Goal: Task Accomplishment & Management: Complete application form

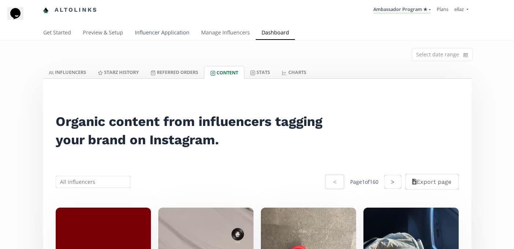
click at [173, 33] on link "Influencer Application" at bounding box center [162, 33] width 66 height 15
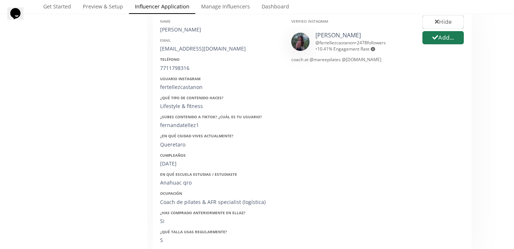
scroll to position [134, 0]
click at [440, 38] on button "Add..." at bounding box center [443, 39] width 44 height 16
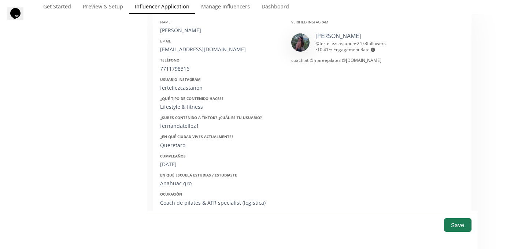
click at [165, 28] on div "Fernanda tellez" at bounding box center [220, 30] width 120 height 7
copy div "Fernanda tellez"
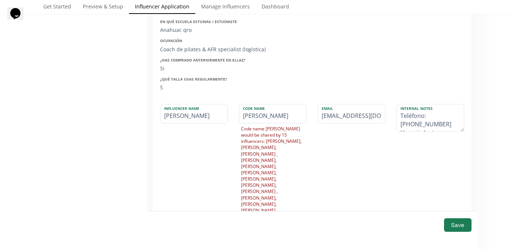
scroll to position [287, 0]
click at [192, 116] on input "Fernanda tellez" at bounding box center [194, 114] width 67 height 19
click at [185, 120] on input "Fernanda Tellez" at bounding box center [194, 114] width 67 height 19
click at [185, 120] on input "[PERSON_NAME]" at bounding box center [194, 114] width 67 height 19
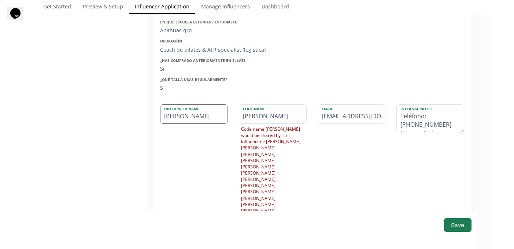
click at [185, 120] on input "[PERSON_NAME]" at bounding box center [194, 114] width 67 height 19
type input "[PERSON_NAME]"
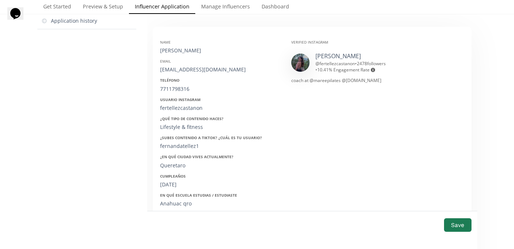
scroll to position [93, 0]
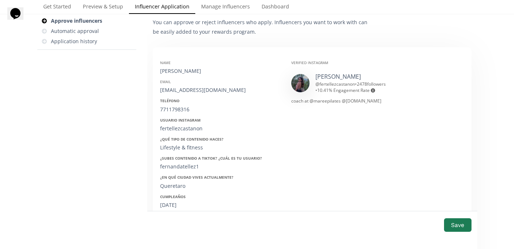
click at [195, 89] on div "[EMAIL_ADDRESS][DOMAIN_NAME]" at bounding box center [220, 89] width 120 height 7
copy div "[EMAIL_ADDRESS][DOMAIN_NAME]"
click at [176, 107] on div "7711798316" at bounding box center [220, 109] width 120 height 7
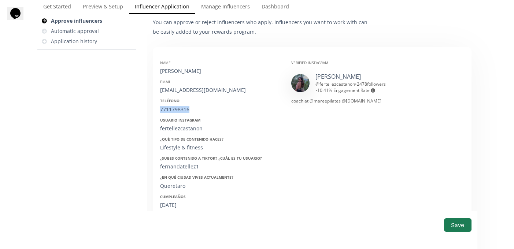
click at [176, 107] on div "7711798316" at bounding box center [220, 109] width 120 height 7
copy div "7711798316"
click at [177, 129] on div "fertellezcastanon" at bounding box center [220, 128] width 120 height 7
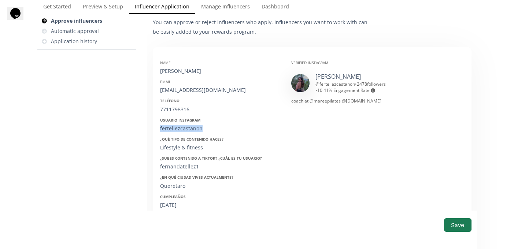
copy div "fertellezcastanon"
click at [174, 202] on div "24/01/2000" at bounding box center [220, 205] width 120 height 7
copy div "24/01/2000"
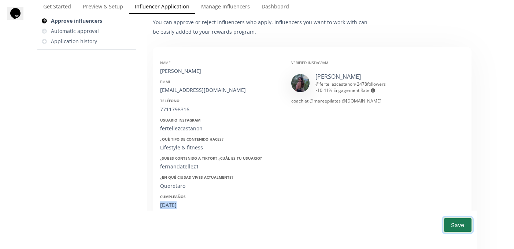
click at [461, 227] on button "Save" at bounding box center [457, 225] width 29 height 16
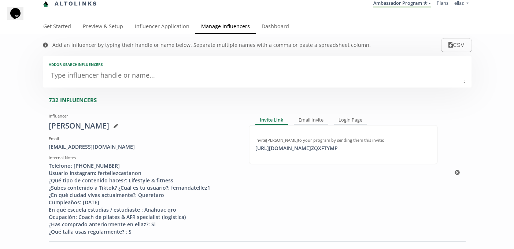
scroll to position [7, 0]
click at [92, 144] on div "fertellez2408@gmail.com" at bounding box center [143, 146] width 189 height 7
click at [92, 144] on div "[EMAIL_ADDRESS][DOMAIN_NAME]" at bounding box center [143, 146] width 189 height 7
copy div "[EMAIL_ADDRESS][DOMAIN_NAME]"
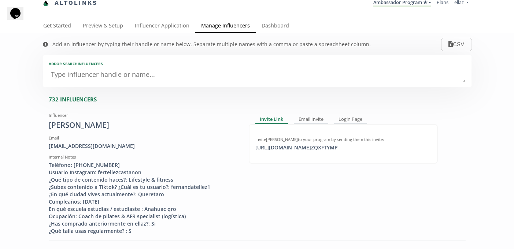
click at [159, 36] on div "Add an influencer by typing their handle or name below. Separate multiple names…" at bounding box center [207, 44] width 343 height 22
click at [151, 23] on link "Influencer Application" at bounding box center [162, 26] width 66 height 15
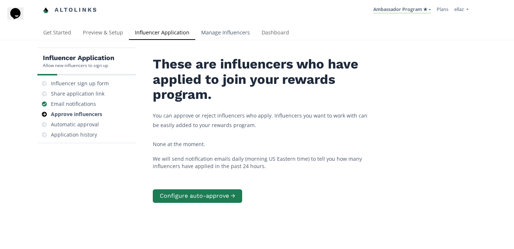
click at [221, 37] on link "Manage Influencers" at bounding box center [225, 33] width 60 height 15
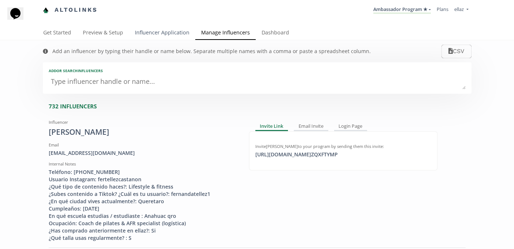
click at [153, 32] on link "Influencer Application" at bounding box center [162, 33] width 66 height 15
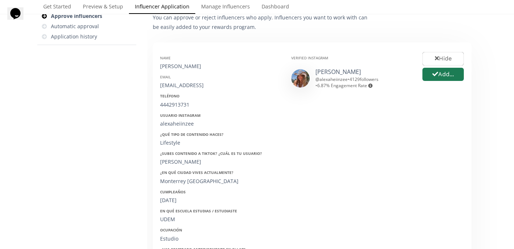
scroll to position [93, 0]
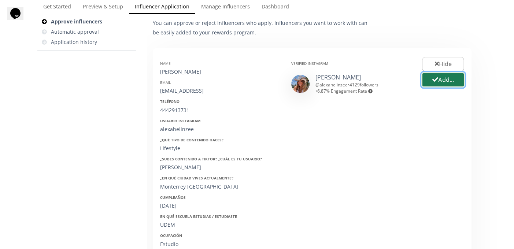
click at [445, 82] on button "Add..." at bounding box center [443, 80] width 44 height 16
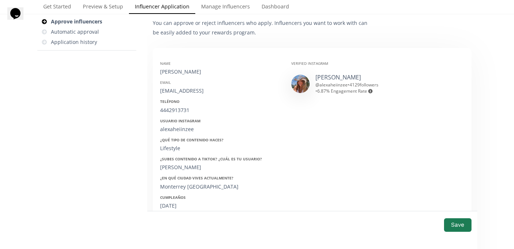
click at [176, 77] on div "Name Alexa Heinze Email alexaheiinzeea@gmail.con Teléfono 4442913731 Usuario In…" at bounding box center [220, 171] width 131 height 232
click at [175, 74] on div "Alexa Heinze" at bounding box center [220, 71] width 120 height 7
copy div "Alexa Heinze"
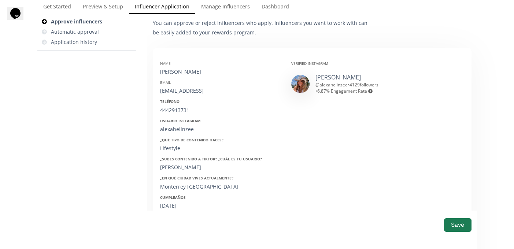
click at [184, 90] on div "alexaheiinzeea@gmail.con" at bounding box center [220, 90] width 120 height 7
copy div "alexaheiinzeea@gmail.con"
click at [180, 113] on div "4442913731" at bounding box center [220, 110] width 120 height 7
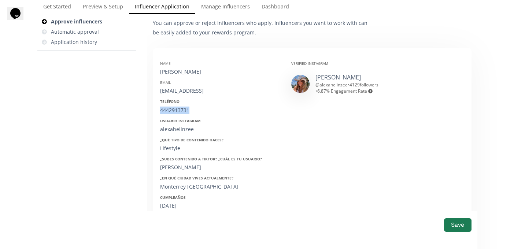
click at [180, 113] on div "4442913731" at bounding box center [220, 110] width 120 height 7
copy div "4442913731"
click at [181, 127] on div "alexaheiinzee" at bounding box center [220, 129] width 120 height 7
copy div "alexaheiinzee"
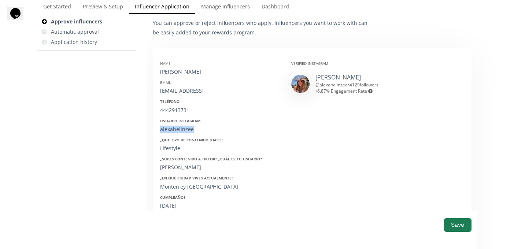
click at [176, 206] on div "13/12/2005" at bounding box center [220, 205] width 120 height 7
copy div "13/12/2005"
click at [460, 228] on button "Save" at bounding box center [457, 225] width 29 height 16
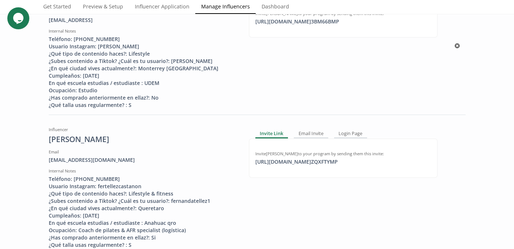
scroll to position [143, 0]
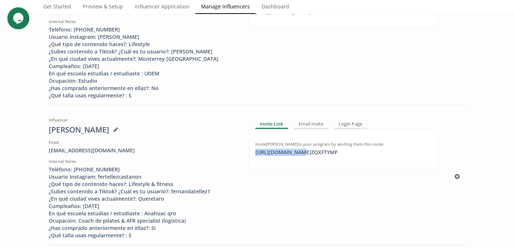
click at [293, 154] on div "https://app.altolinks.com/invite/ ZQXFTYMP click to copy" at bounding box center [296, 152] width 91 height 7
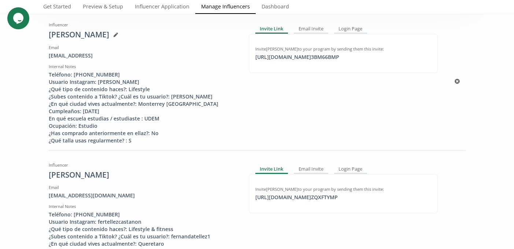
scroll to position [91, 0]
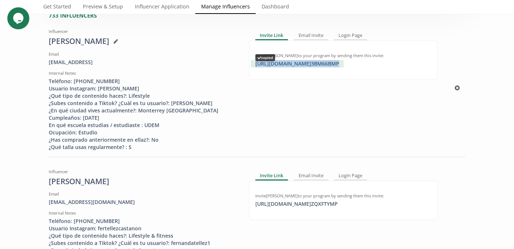
click at [304, 66] on div "https://app.altolinks.com/invite/ 3BM66BMP copied" at bounding box center [297, 63] width 93 height 7
copy div "https://app.altolinks.com/invite/ 3BM66BMP"
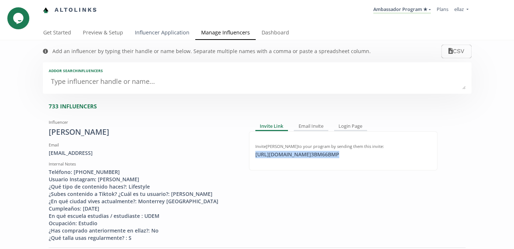
click at [154, 34] on link "Influencer Application" at bounding box center [162, 33] width 66 height 15
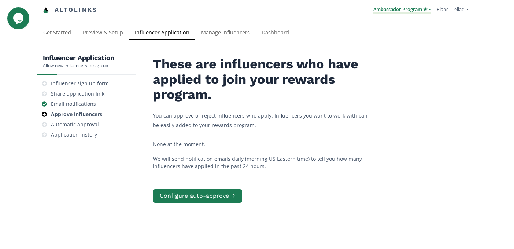
click at [392, 8] on link "Ambassador Program ★" at bounding box center [402, 10] width 58 height 8
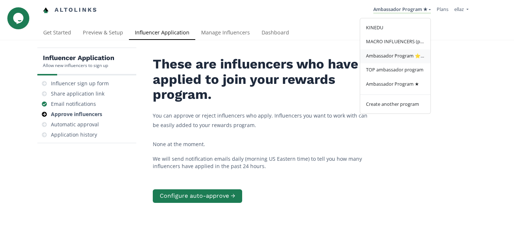
click at [399, 63] on link "Ambassador Program ⭐️⭐️" at bounding box center [395, 56] width 70 height 14
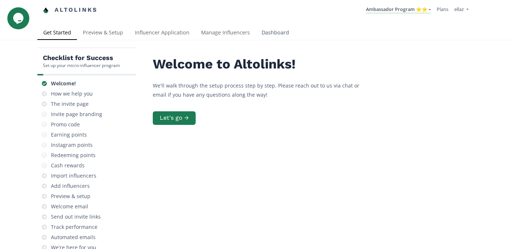
click at [266, 38] on link "Dashboard" at bounding box center [275, 33] width 39 height 15
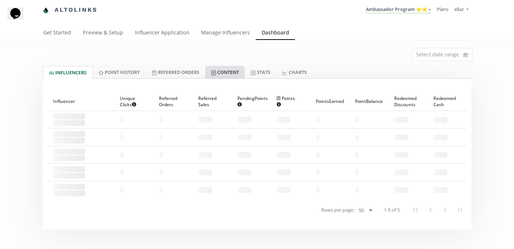
click at [229, 76] on link "Content" at bounding box center [225, 72] width 40 height 12
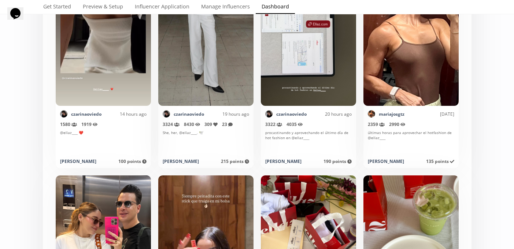
scroll to position [407, 0]
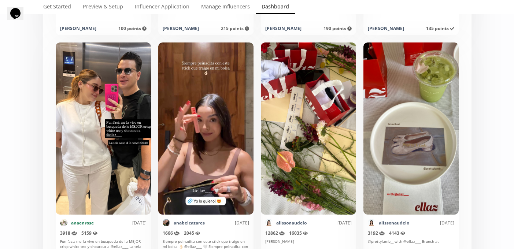
click at [87, 222] on link "anaenrose" at bounding box center [82, 223] width 23 height 6
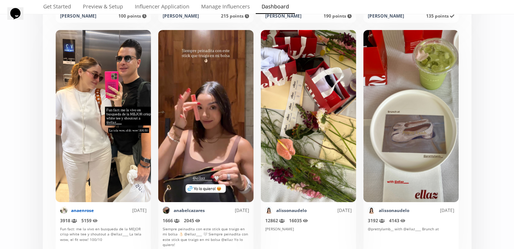
scroll to position [0, 0]
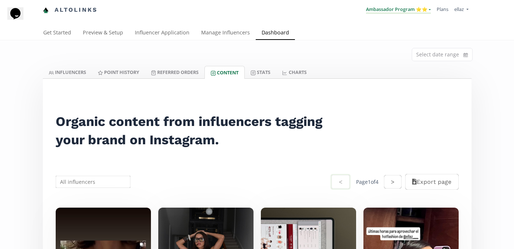
click at [388, 8] on link "Ambassador Program ⭐️⭐️" at bounding box center [398, 10] width 65 height 8
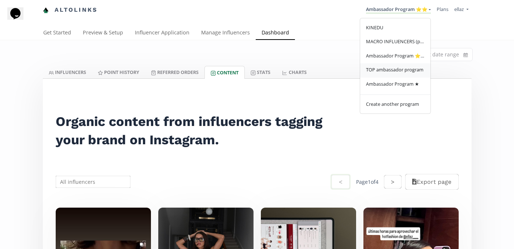
click at [384, 67] on span "TOP ambassador program" at bounding box center [395, 69] width 58 height 7
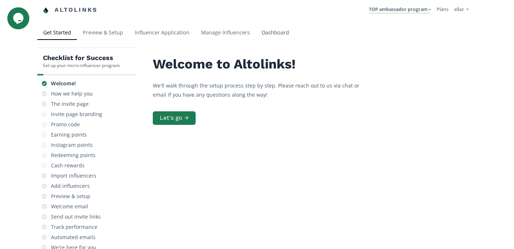
click at [276, 38] on link "Dashboard" at bounding box center [275, 33] width 39 height 15
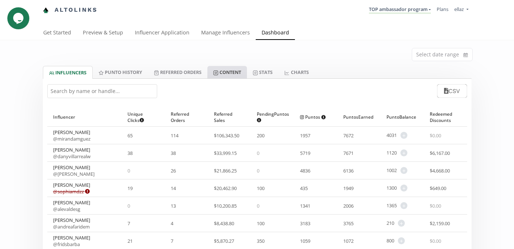
click at [230, 73] on link "Content" at bounding box center [227, 72] width 40 height 12
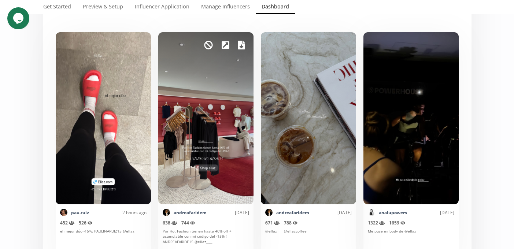
scroll to position [34, 0]
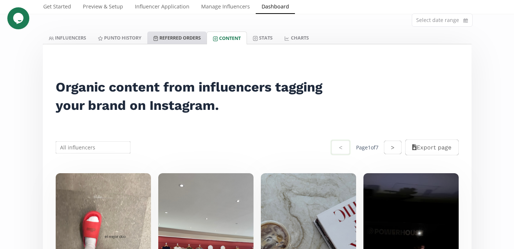
click at [189, 40] on link "Referred Orders" at bounding box center [176, 38] width 59 height 12
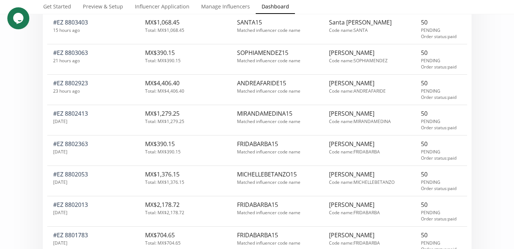
scroll to position [32, 0]
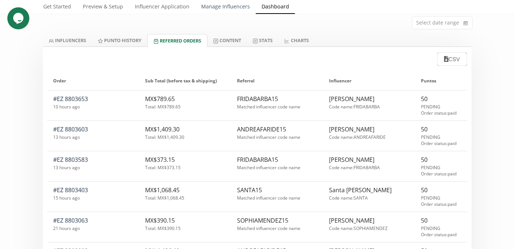
click at [227, 11] on link "Manage Influencers" at bounding box center [225, 7] width 60 height 15
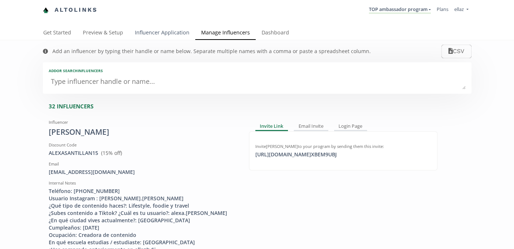
click at [154, 30] on link "Influencer Application" at bounding box center [162, 33] width 66 height 15
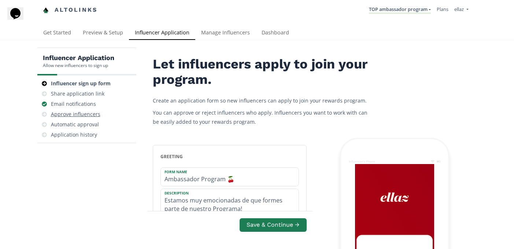
click at [79, 113] on div "Approve influencers" at bounding box center [75, 114] width 49 height 7
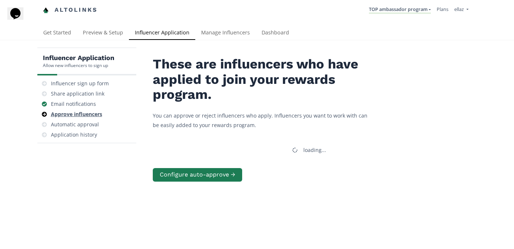
scroll to position [29, 0]
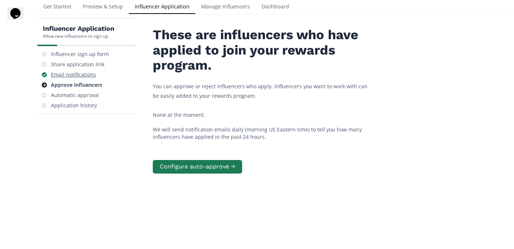
click at [103, 79] on div "Email notifications" at bounding box center [86, 75] width 93 height 10
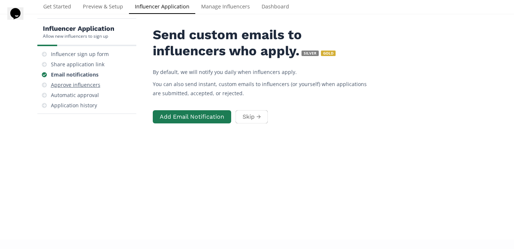
click at [96, 86] on div "Approve influencers" at bounding box center [75, 84] width 49 height 7
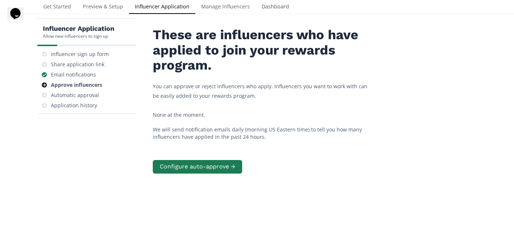
click at [262, 6] on link "Dashboard" at bounding box center [275, 7] width 39 height 15
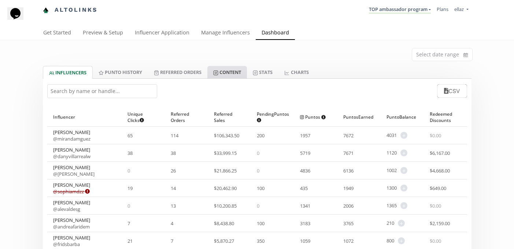
click at [238, 73] on link "Content" at bounding box center [227, 72] width 40 height 12
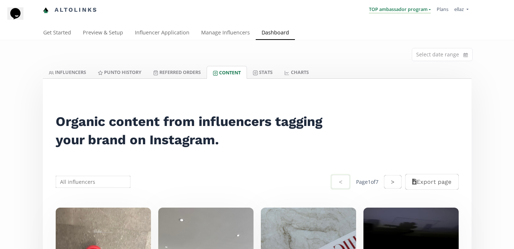
click at [398, 10] on link "TOP ambassador program" at bounding box center [400, 10] width 62 height 8
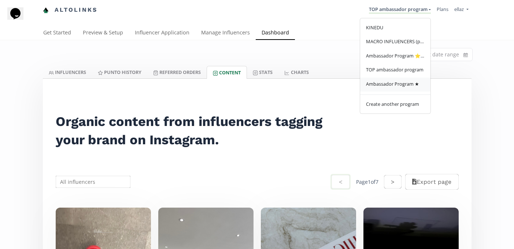
click at [407, 80] on link "Ambassador Program ★" at bounding box center [395, 85] width 70 height 14
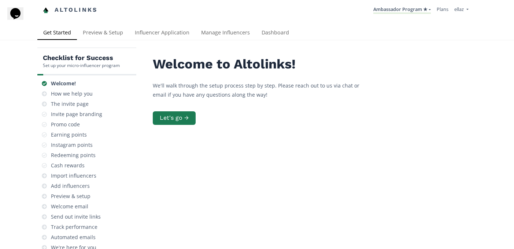
click at [273, 40] on div "Altolinks Ambassador Program ★ [GEOGRAPHIC_DATA] MACRO INFLUENCERS (prog ventas…" at bounding box center [257, 210] width 514 height 421
click at [267, 30] on link "Dashboard" at bounding box center [275, 33] width 39 height 15
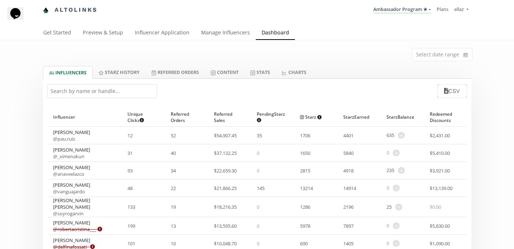
click at [108, 83] on div "CSV" at bounding box center [257, 91] width 429 height 25
click at [109, 91] on input "text" at bounding box center [102, 91] width 110 height 14
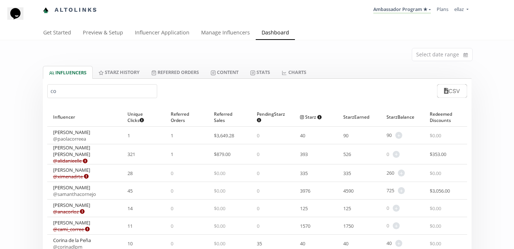
type input "c"
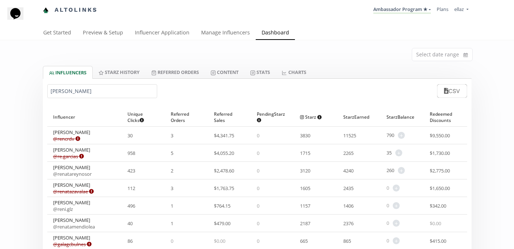
click at [80, 97] on input "renata" at bounding box center [102, 91] width 110 height 14
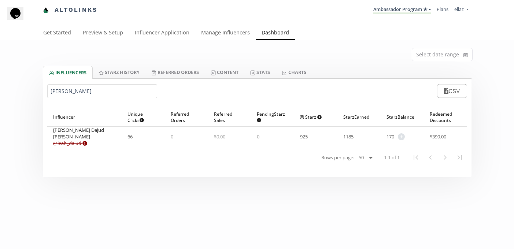
click at [73, 95] on input "leah" at bounding box center [102, 91] width 110 height 14
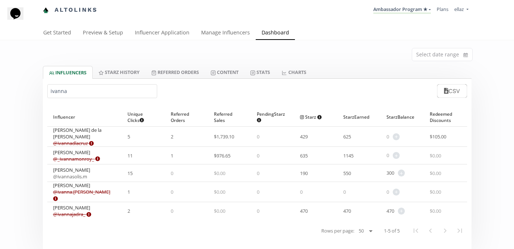
click at [56, 89] on input "ivanna" at bounding box center [102, 91] width 110 height 14
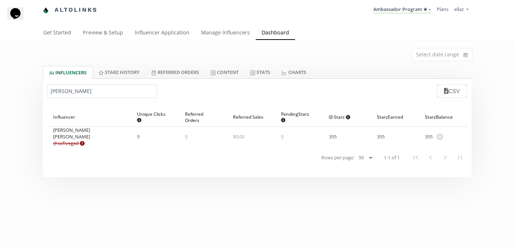
type input "ana sofia veg"
click at [409, 10] on link "Ambassador Program ★" at bounding box center [402, 10] width 58 height 8
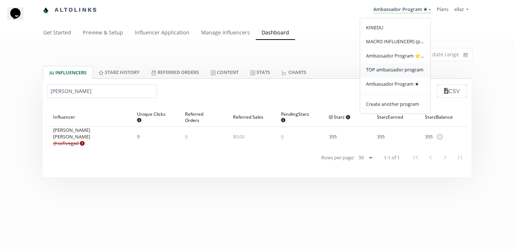
click at [402, 69] on span "TOP ambassador program" at bounding box center [395, 69] width 58 height 7
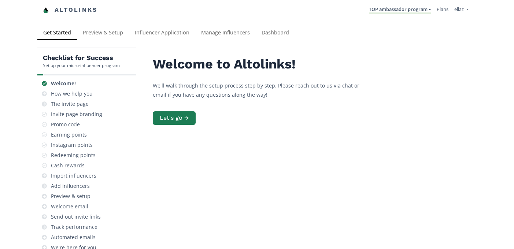
click at [278, 36] on link "Dashboard" at bounding box center [275, 33] width 39 height 15
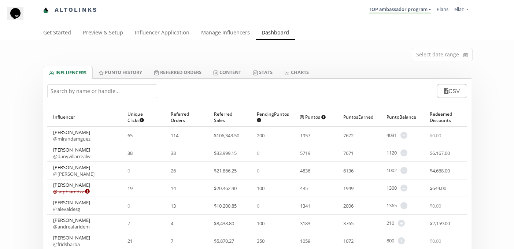
click at [65, 94] on input "text" at bounding box center [102, 91] width 110 height 14
paste input "[PERSON_NAME] canton"
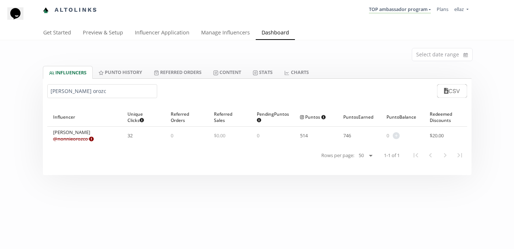
type input "[PERSON_NAME] orozc"
